Goal: Information Seeking & Learning: Learn about a topic

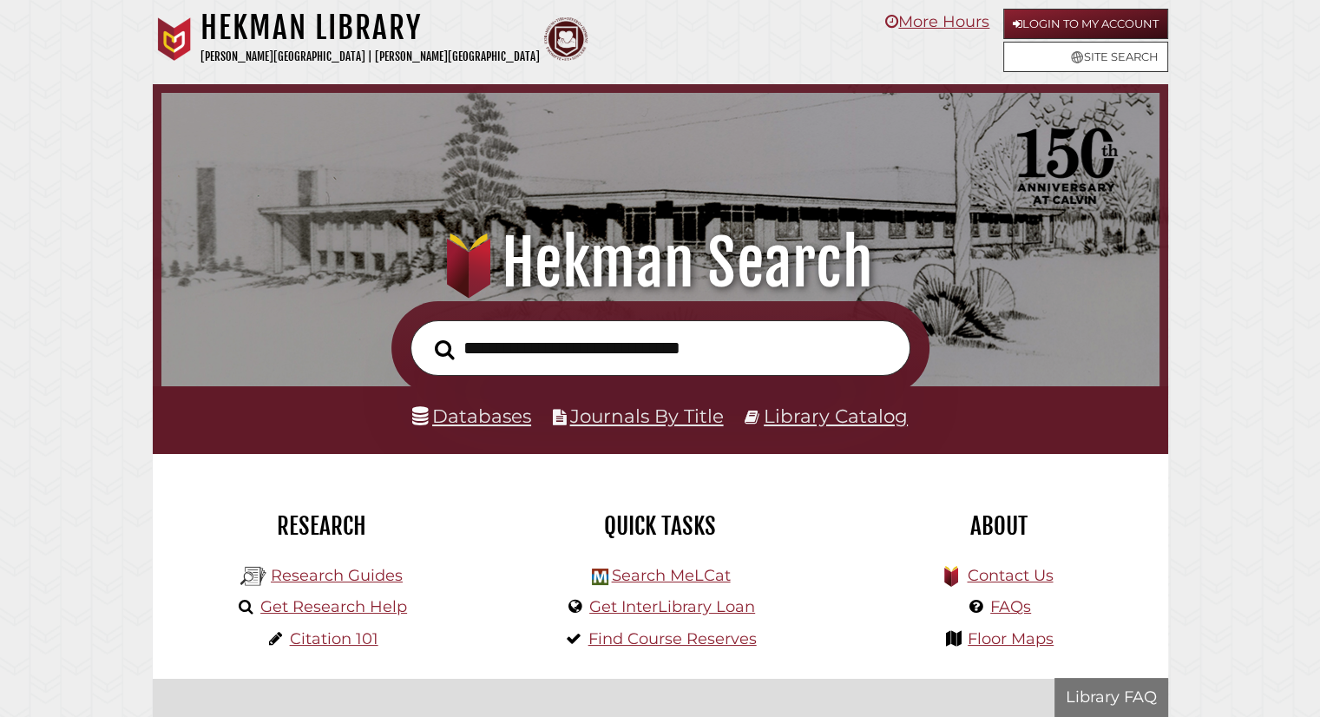
scroll to position [330, 990]
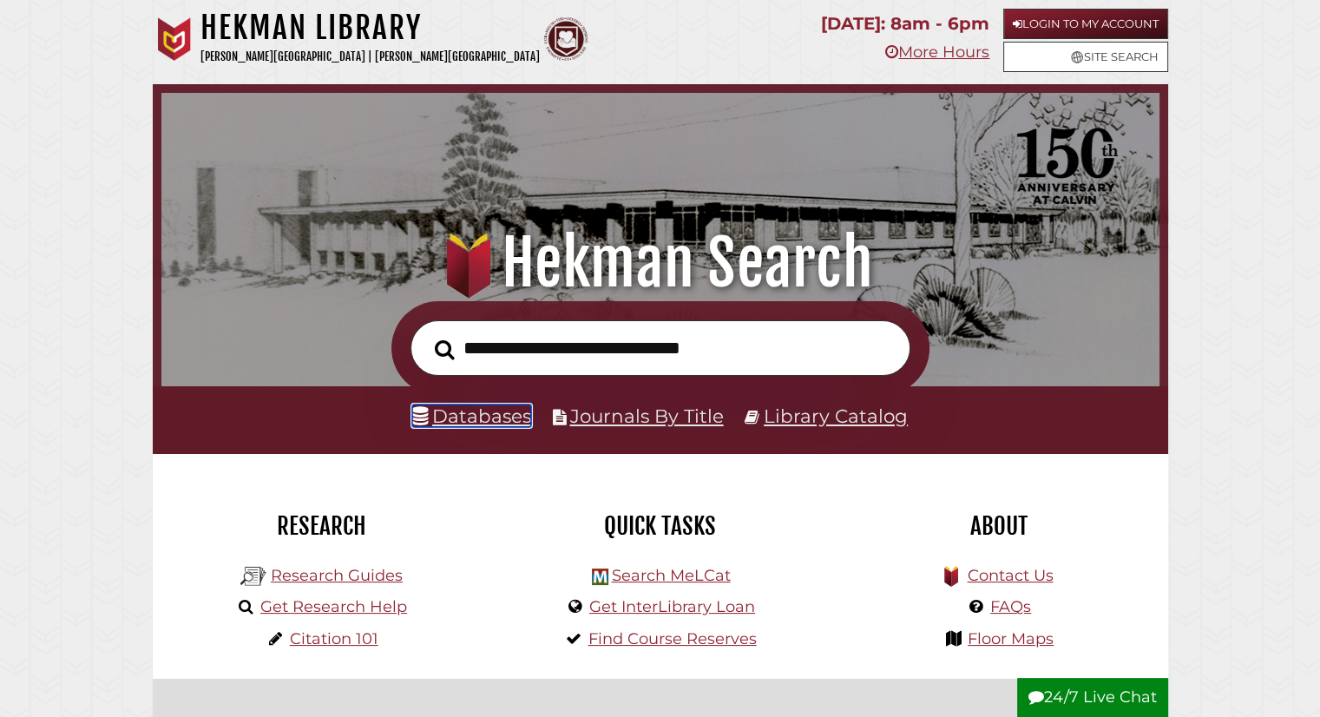
click at [437, 421] on link "Databases" at bounding box center [471, 416] width 119 height 23
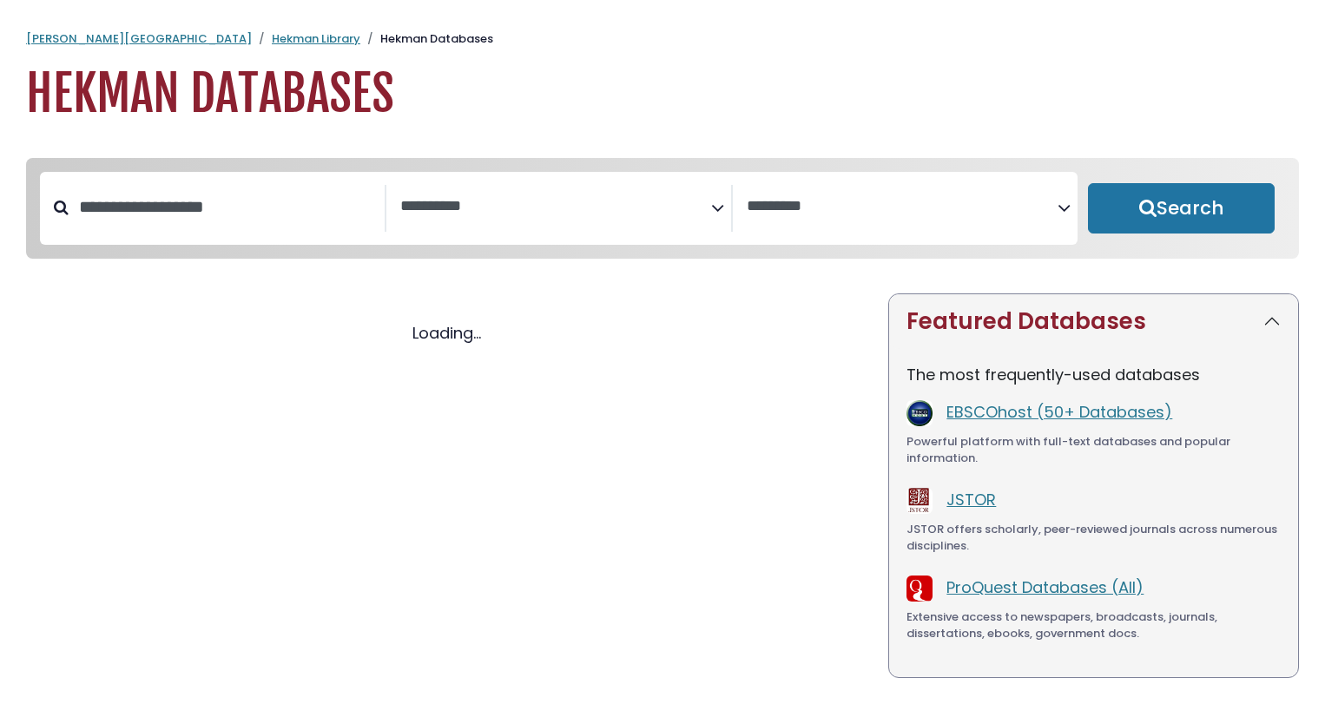
select select "Database Subject Filter"
select select "Database Vendors Filter"
select select "Database Subject Filter"
select select "Database Vendors Filter"
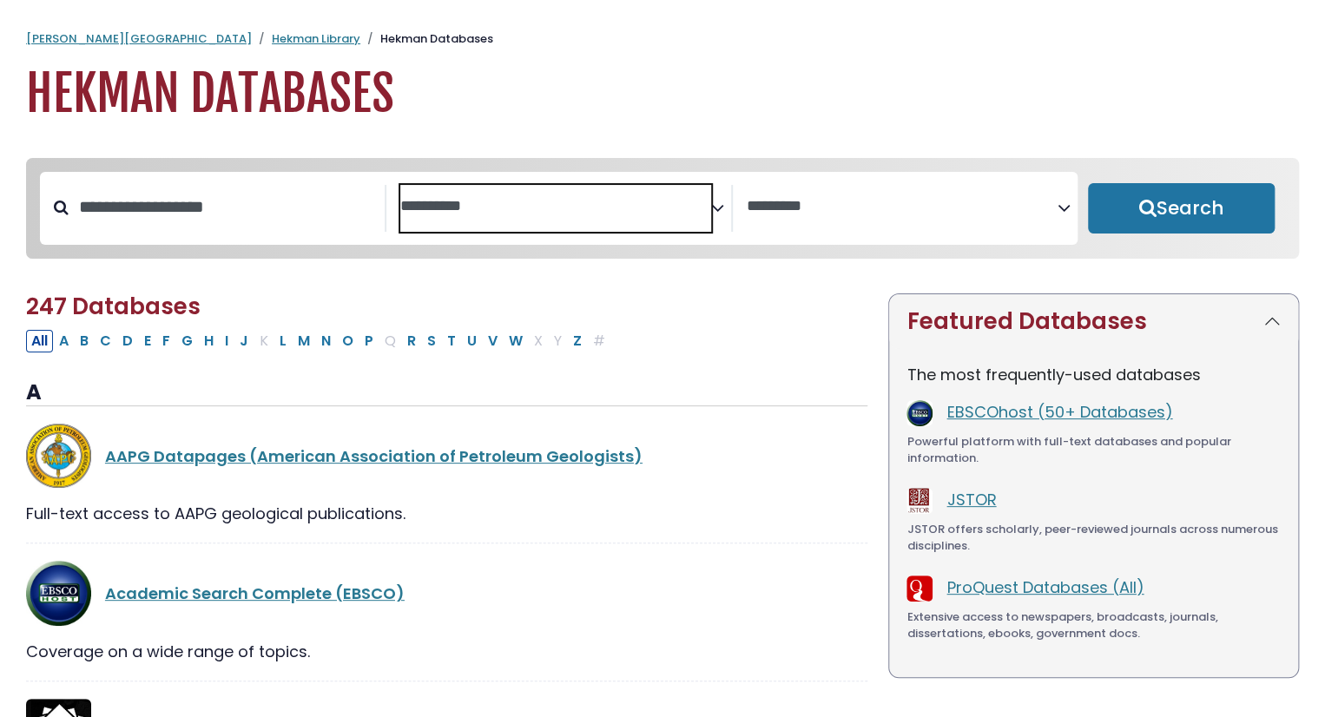
click at [477, 188] on span "Search filters" at bounding box center [555, 208] width 311 height 47
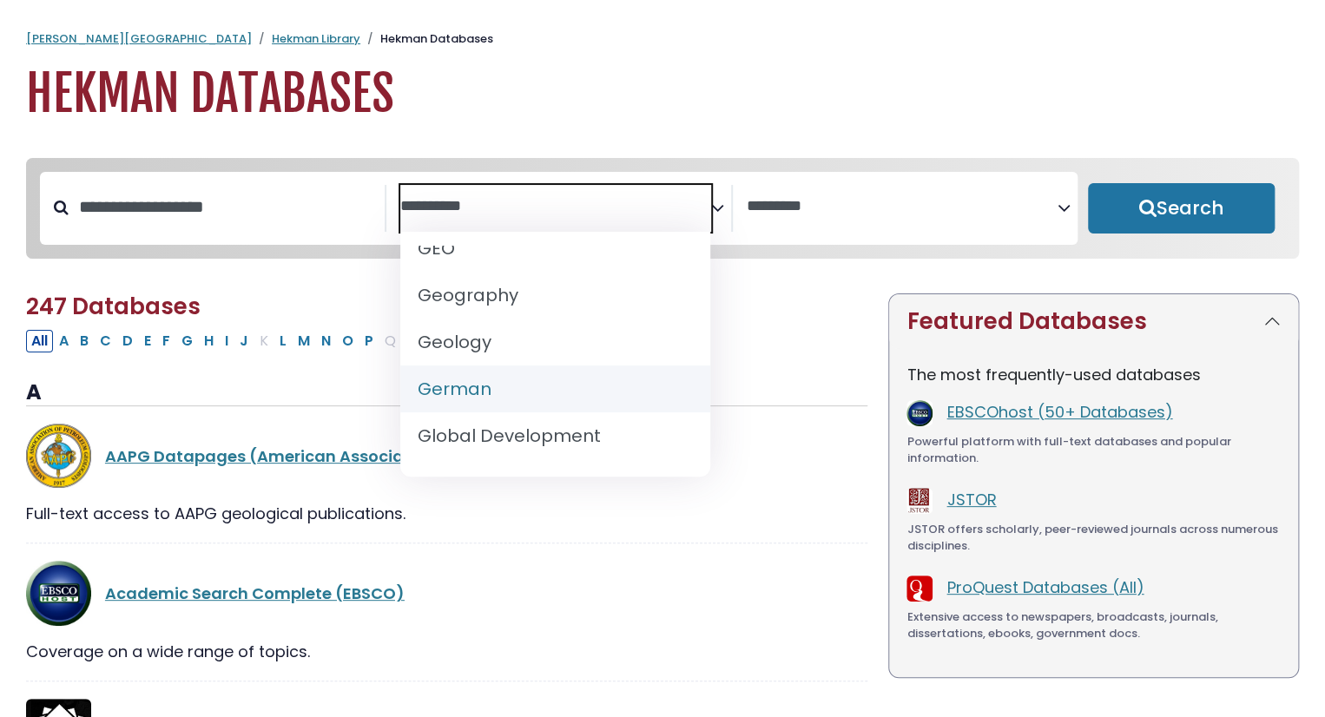
scroll to position [911, 0]
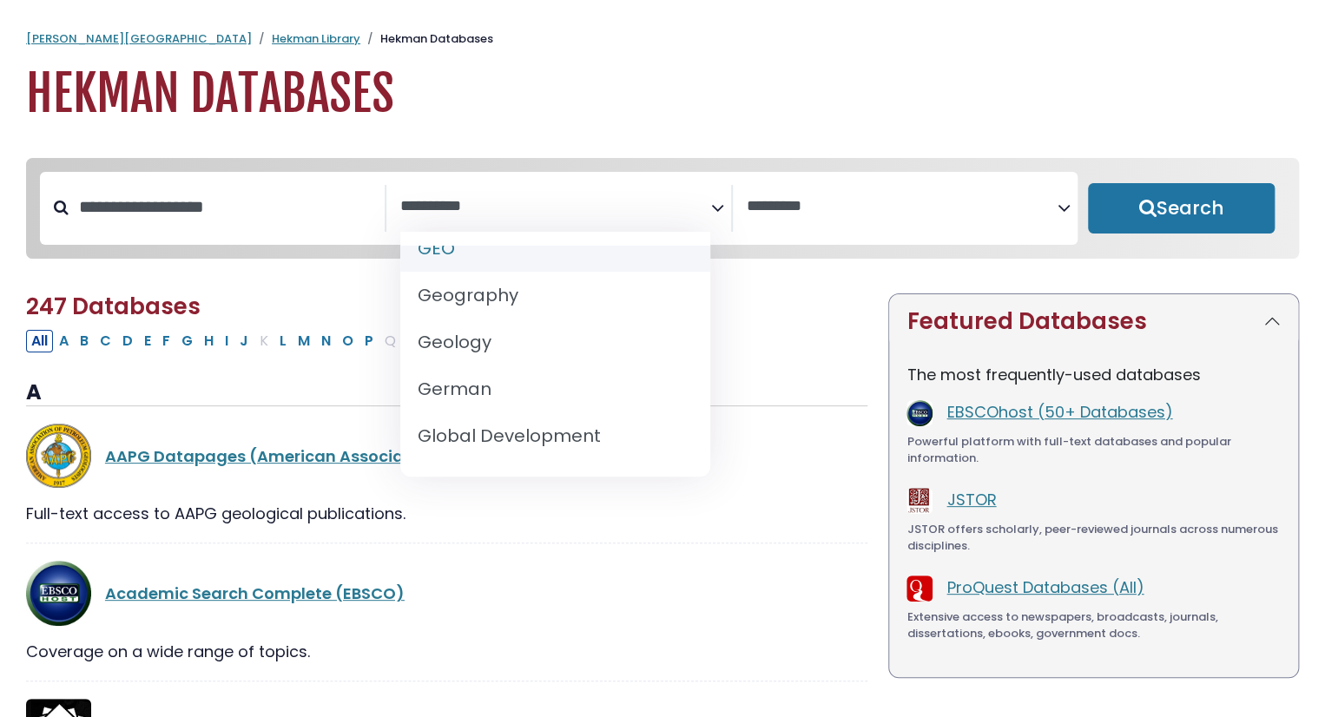
select select "*****"
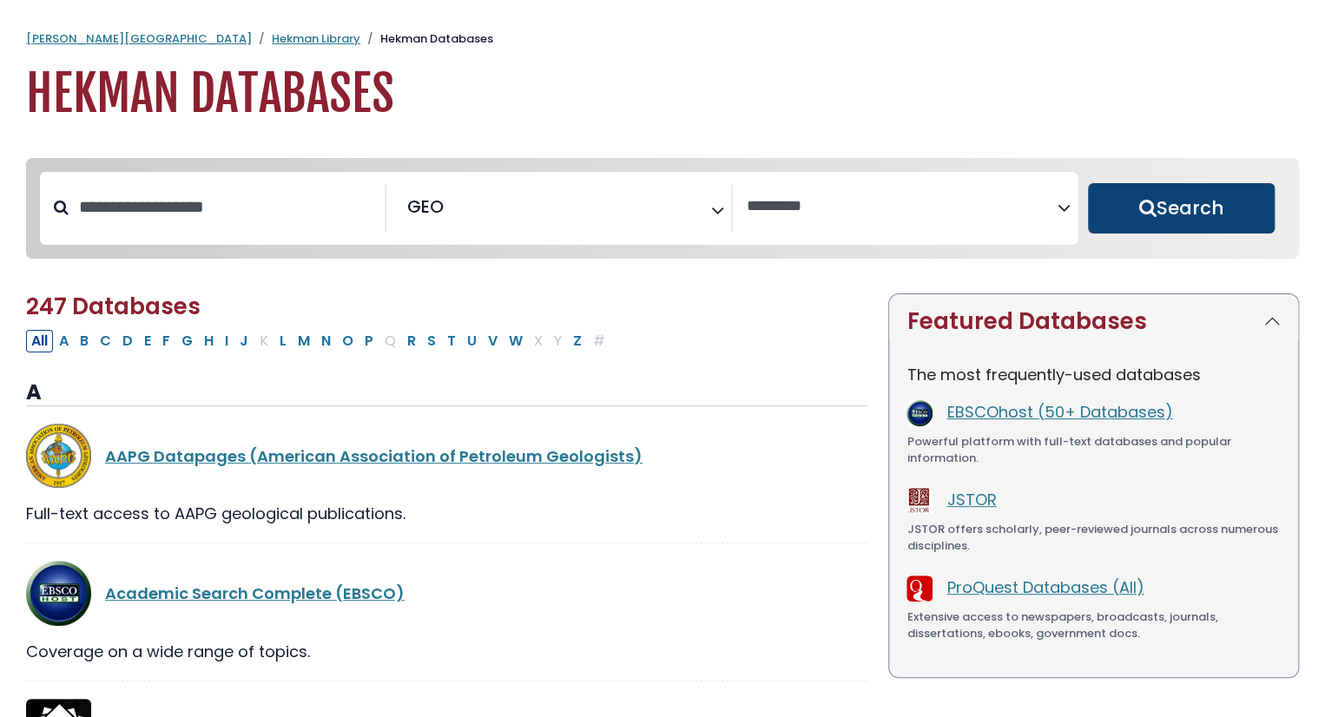
click at [1142, 195] on button "Search" at bounding box center [1181, 208] width 187 height 50
select select "Database Vendors Filter"
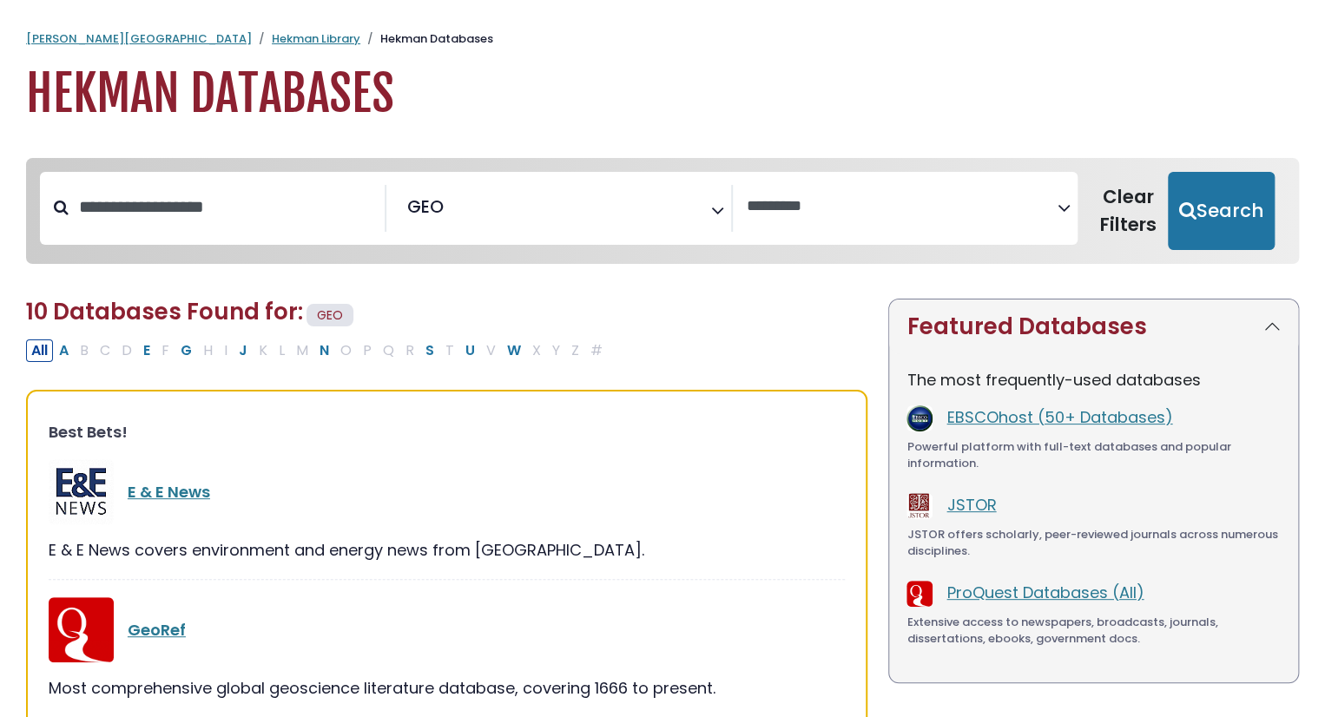
click at [642, 438] on h3 "Best Bets!" at bounding box center [447, 432] width 796 height 19
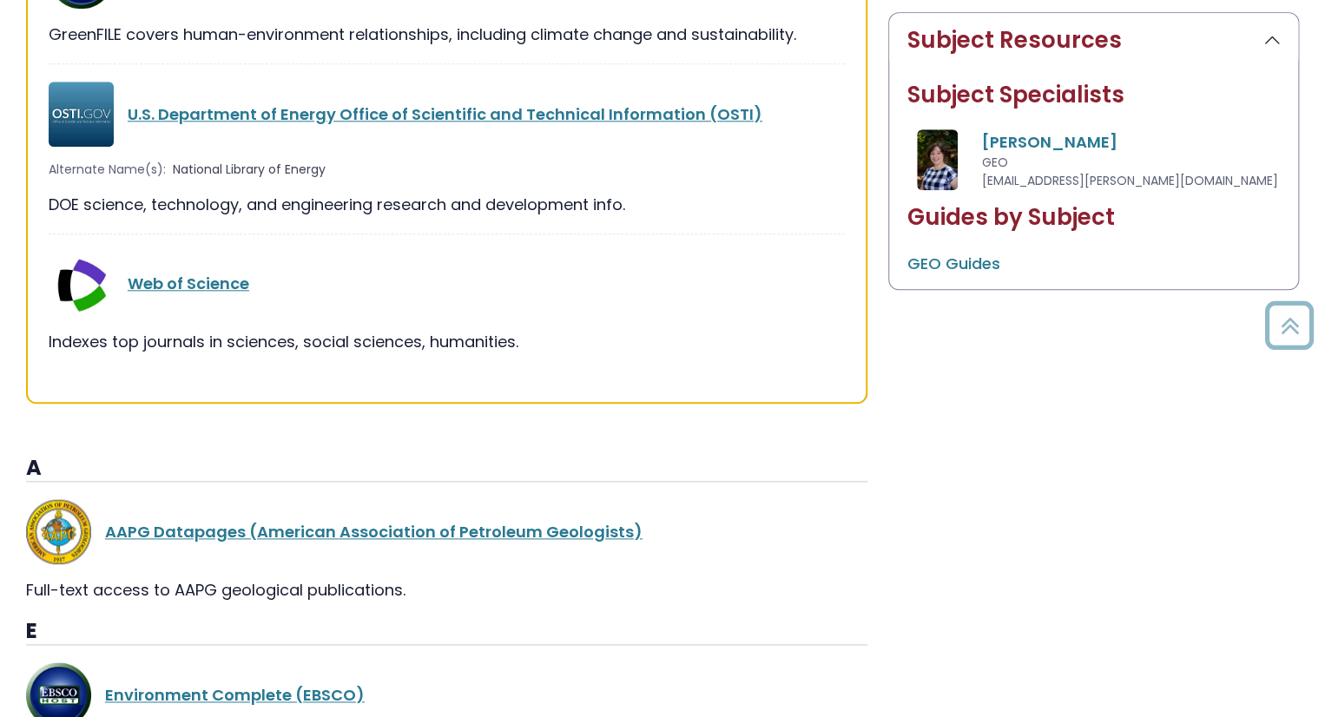
scroll to position [823, 0]
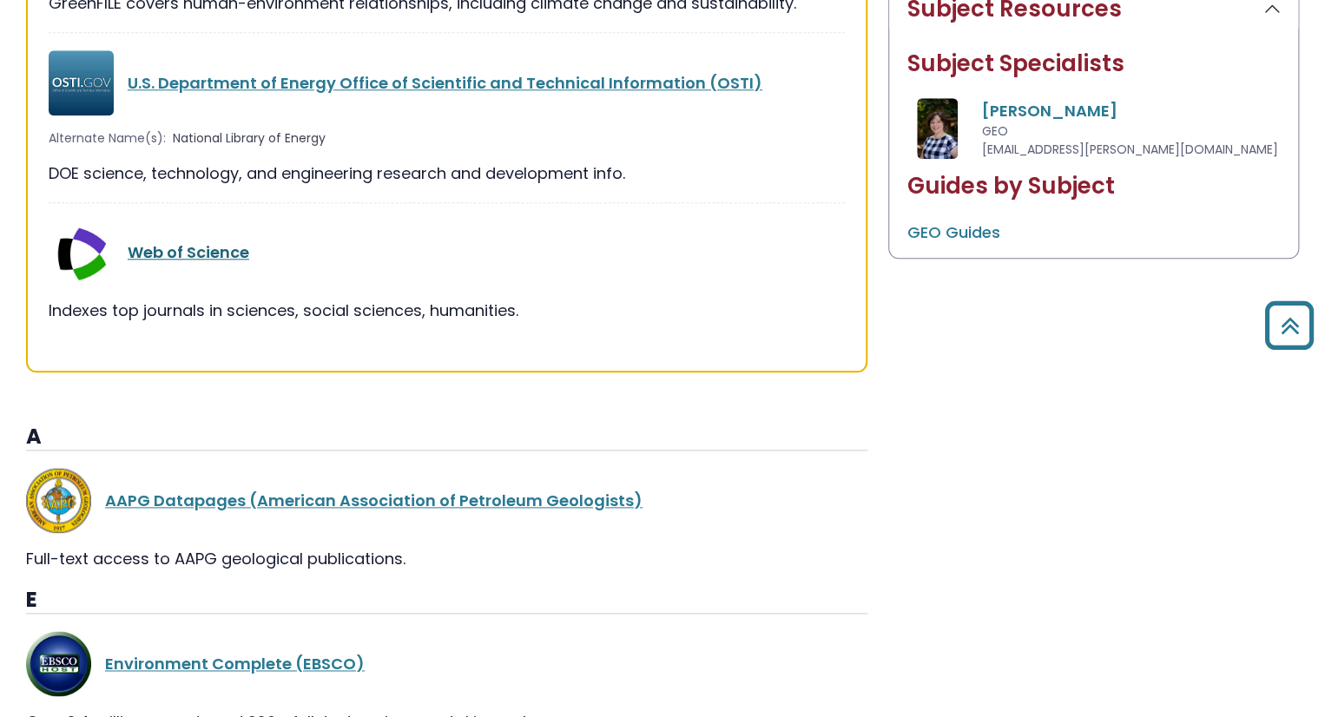
click at [221, 250] on link "Web of Science" at bounding box center [189, 252] width 122 height 22
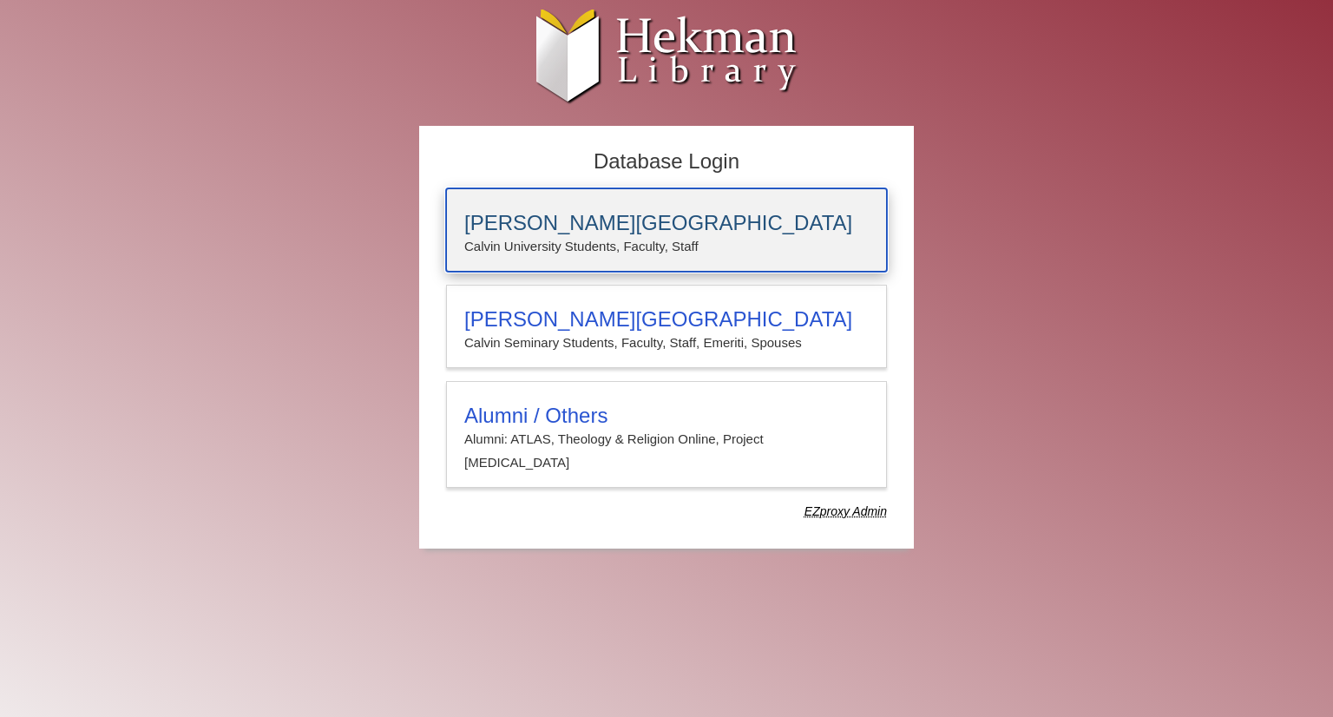
click at [599, 213] on h3 "Calvin University" at bounding box center [666, 223] width 405 height 24
